Goal: Understand process/instructions

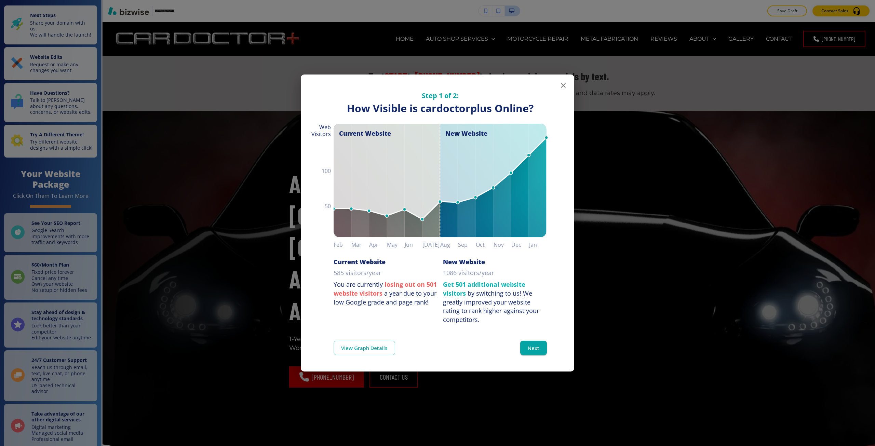
click at [71, 272] on div "Step 1 of 2: How Visible are You Online? How Visible is cardoctorplus Online? C…" at bounding box center [437, 223] width 875 height 446
